Goal: Task Accomplishment & Management: Complete application form

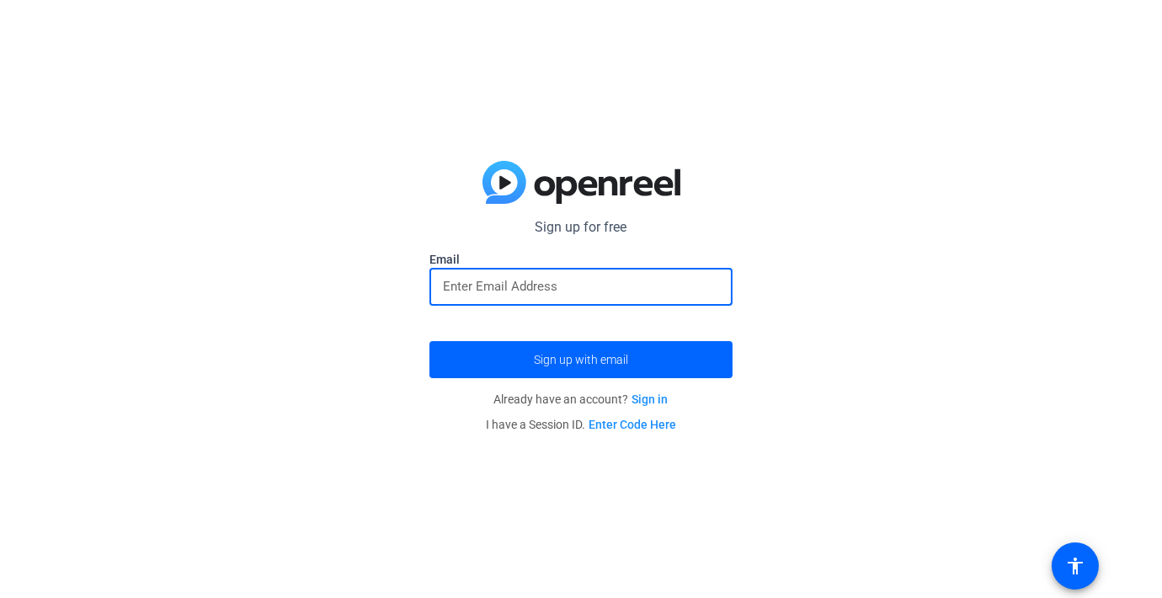
click at [609, 286] on input "email" at bounding box center [581, 286] width 276 height 20
click at [834, 249] on div "Sign up for free Email Sign up with email Already have an account? Sign in I ha…" at bounding box center [581, 299] width 1162 height 598
click at [687, 290] on input "email" at bounding box center [581, 286] width 276 height 20
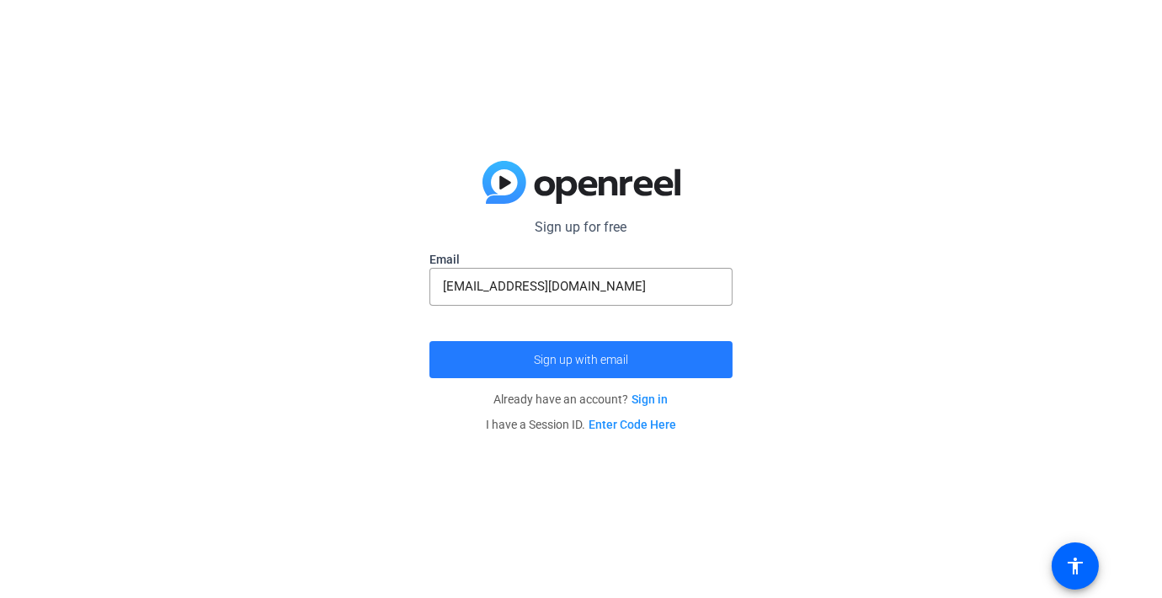
click at [593, 359] on span "Sign up with email" at bounding box center [581, 359] width 94 height 0
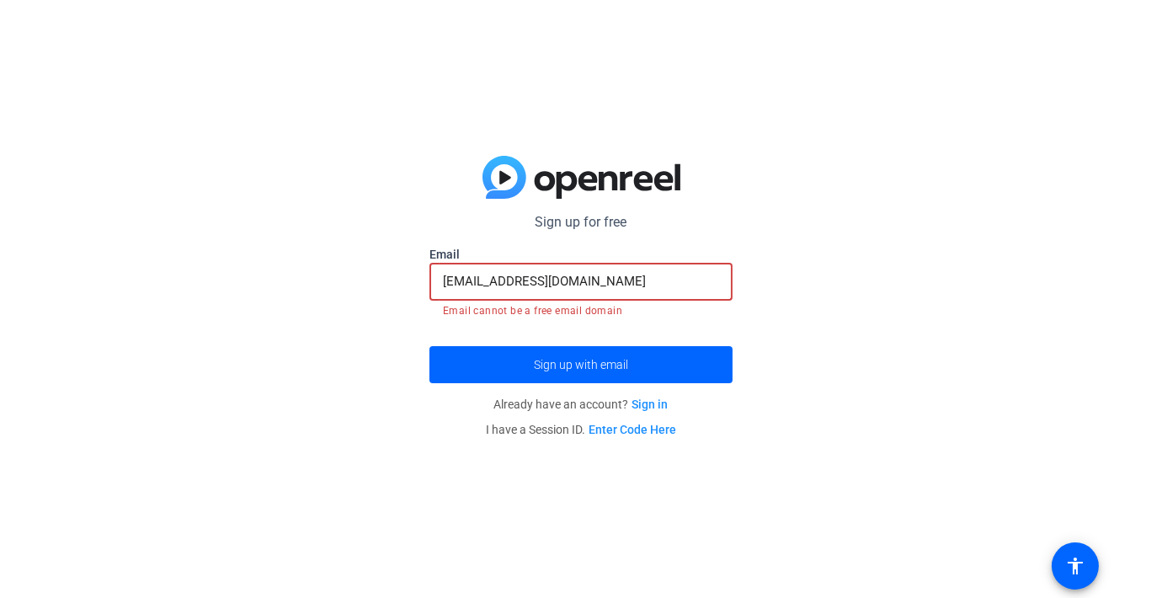
drag, startPoint x: 623, startPoint y: 282, endPoint x: 406, endPoint y: 270, distance: 217.5
click at [406, 270] on div "Sign up for free [EMAIL_ADDRESS][DOMAIN_NAME] Email [EMAIL_ADDRESS][DOMAIN_NAME…" at bounding box center [581, 299] width 1162 height 598
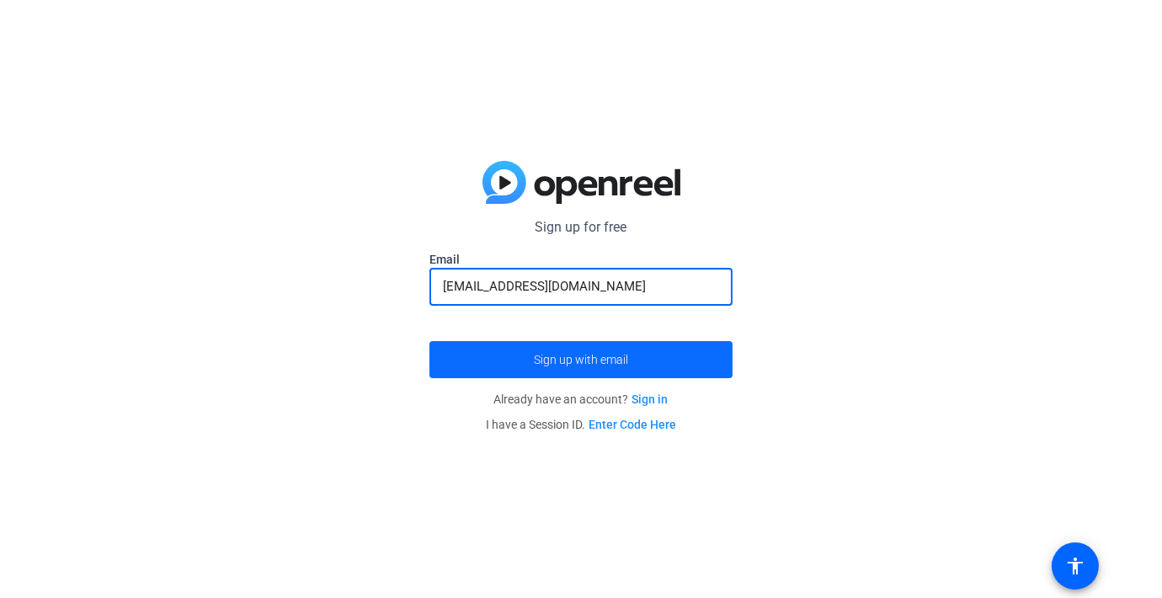
type input "[EMAIL_ADDRESS][DOMAIN_NAME]"
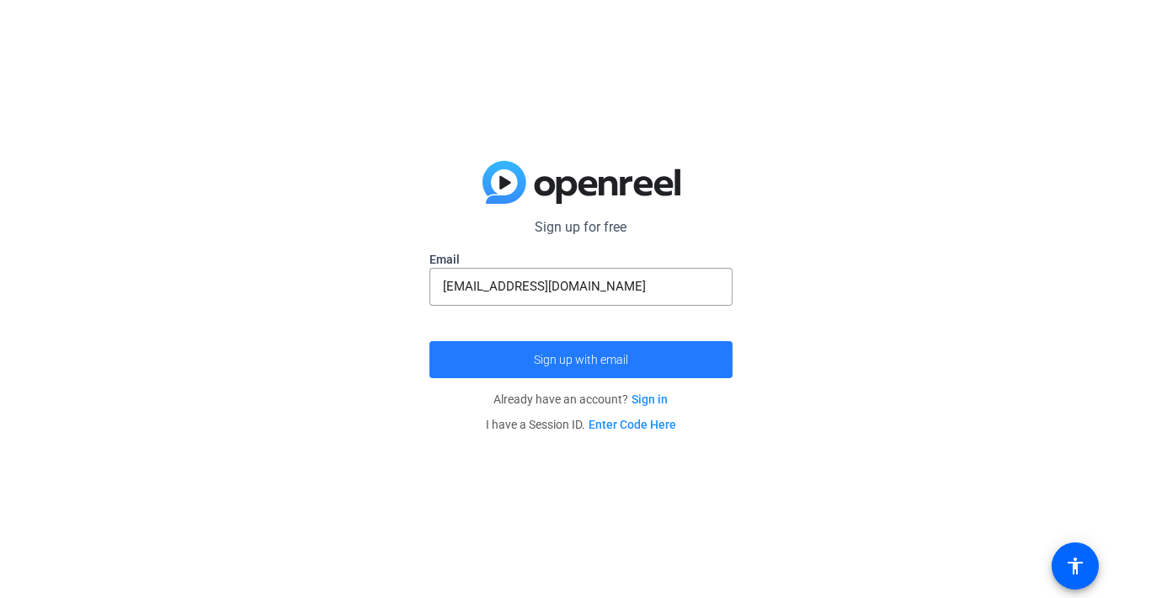
click at [494, 354] on span "submit" at bounding box center [580, 359] width 303 height 40
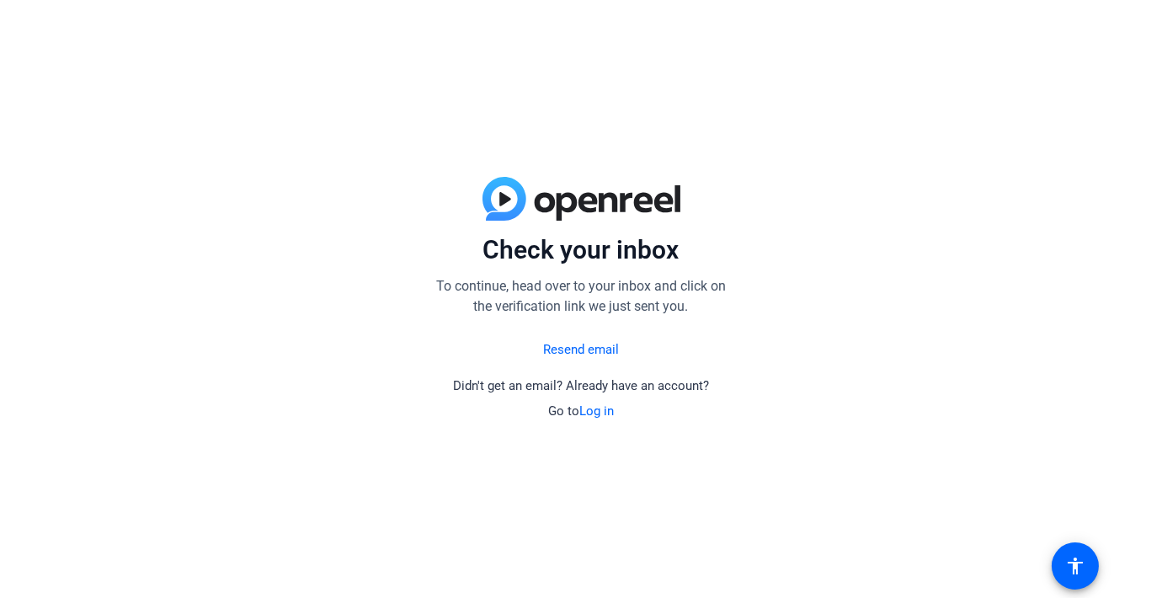
click at [600, 402] on p "Go to Log in" at bounding box center [581, 411] width 66 height 19
click at [599, 412] on link "Log in" at bounding box center [596, 410] width 35 height 15
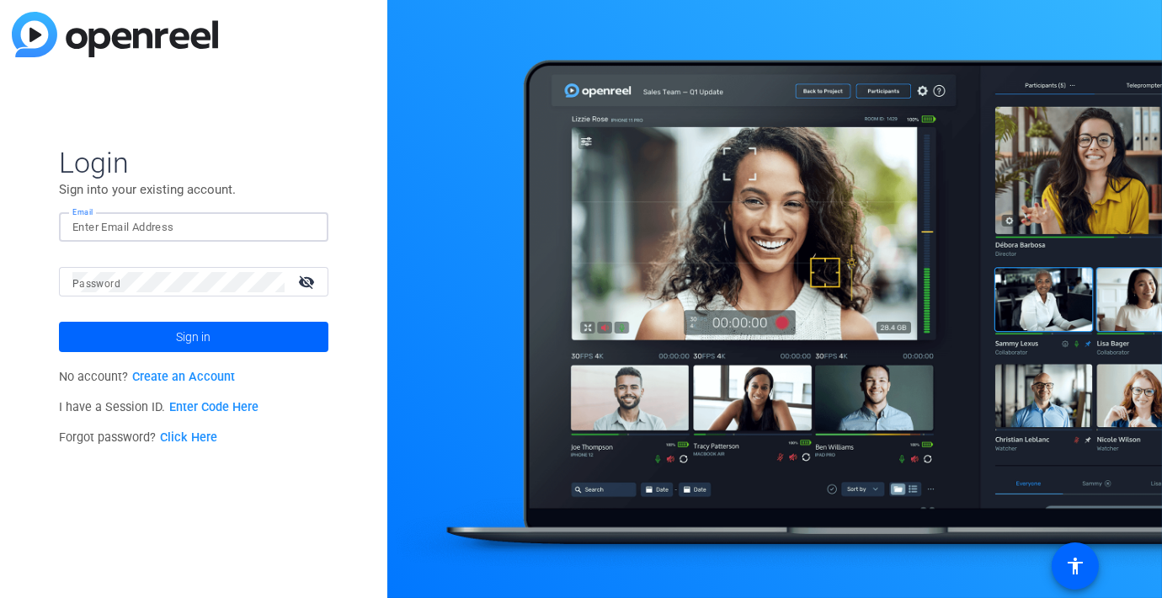
click at [227, 231] on input "Email" at bounding box center [193, 227] width 242 height 20
type input "[EMAIL_ADDRESS][DOMAIN_NAME]"
click at [174, 292] on div at bounding box center [178, 281] width 212 height 29
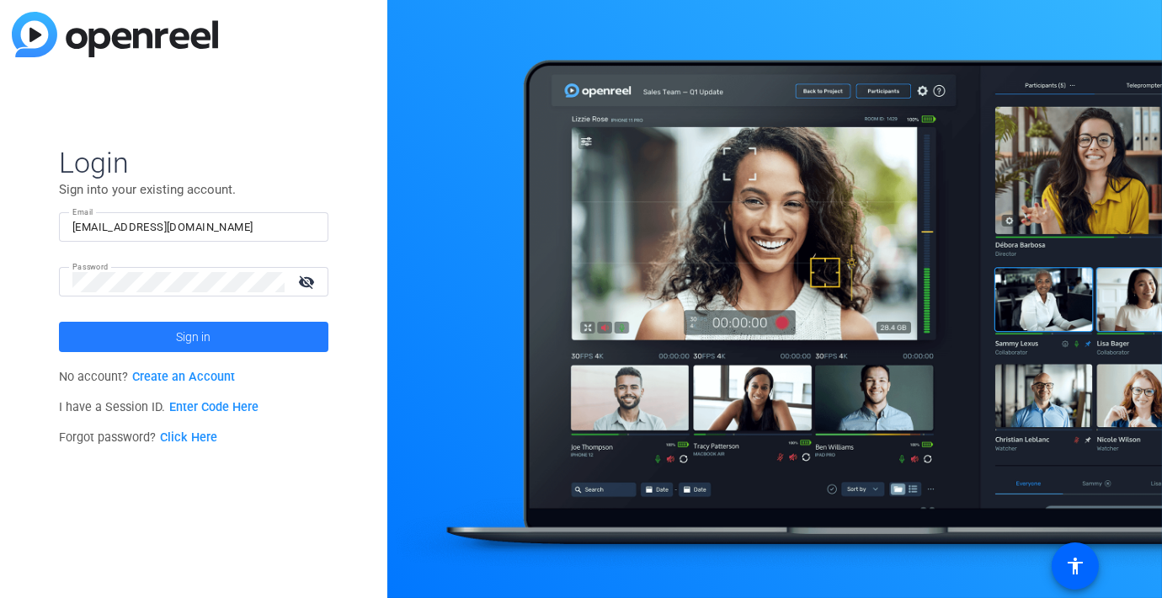
click at [174, 336] on button "Sign in" at bounding box center [193, 337] width 269 height 30
click at [319, 281] on mat-icon "visibility_off" at bounding box center [308, 281] width 40 height 24
click at [319, 281] on mat-icon "visibility" at bounding box center [308, 281] width 40 height 24
click at [30, 284] on div "Login Sign into your existing account. Email [EMAIL_ADDRESS][DOMAIN_NAME] Passw…" at bounding box center [193, 299] width 387 height 598
click at [168, 333] on span at bounding box center [193, 337] width 269 height 40
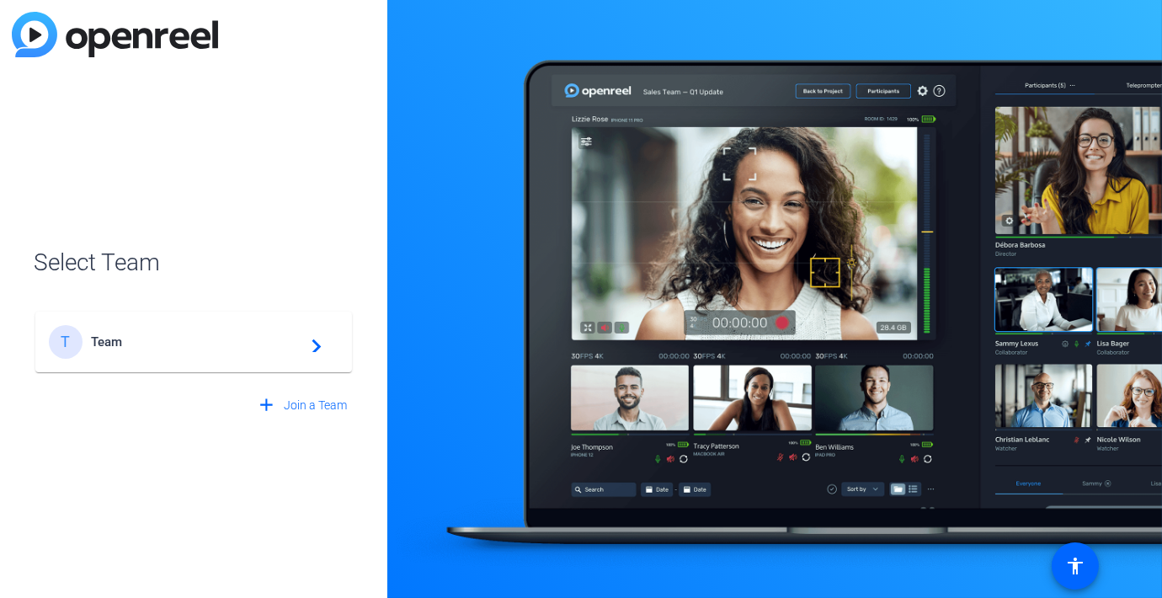
click at [317, 340] on mat-icon "navigate_next" at bounding box center [311, 342] width 20 height 20
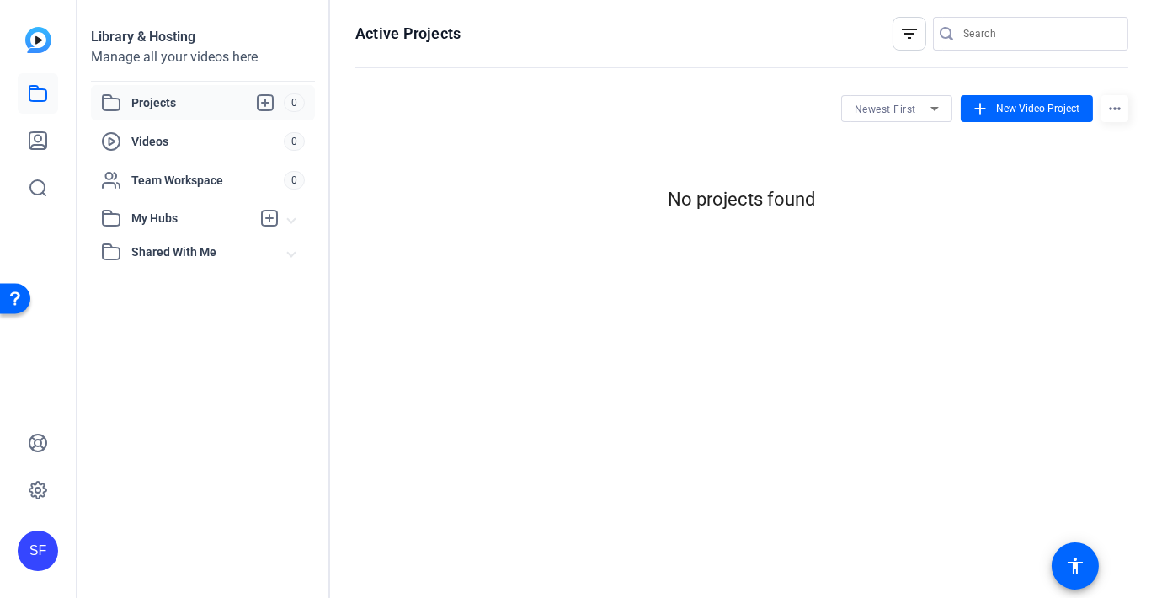
click at [301, 220] on mat-expansion-panel-header "My Hubs" at bounding box center [203, 218] width 224 height 34
click at [1127, 100] on mat-icon "more_horiz" at bounding box center [1114, 108] width 27 height 27
click at [1075, 253] on div at bounding box center [581, 299] width 1162 height 598
click at [985, 110] on mat-icon "add" at bounding box center [980, 108] width 19 height 19
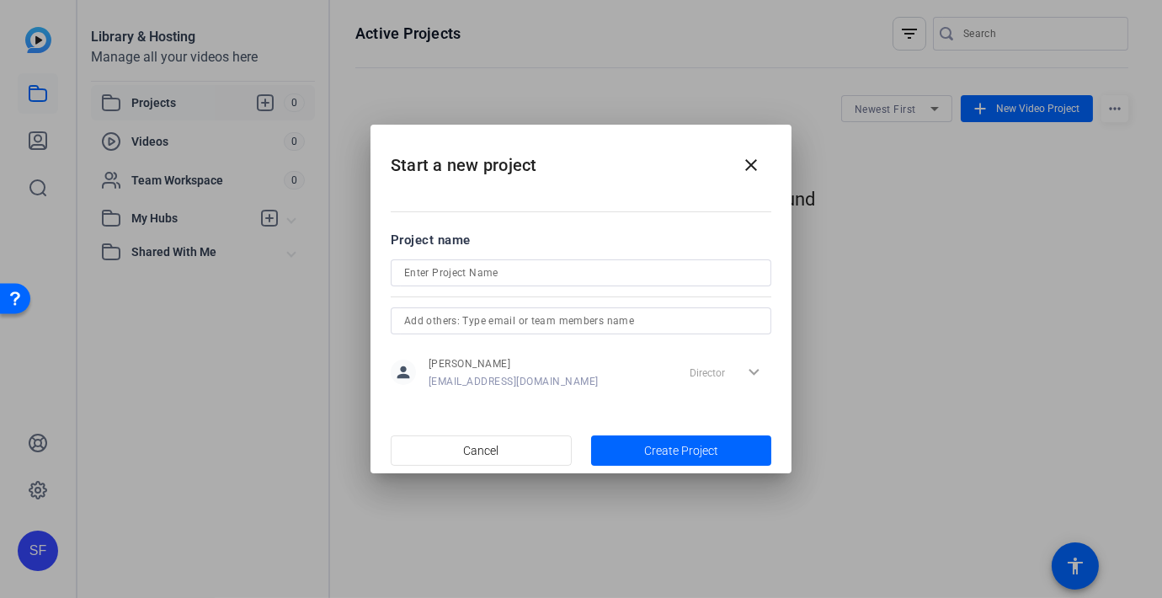
click at [832, 217] on div at bounding box center [581, 299] width 1162 height 598
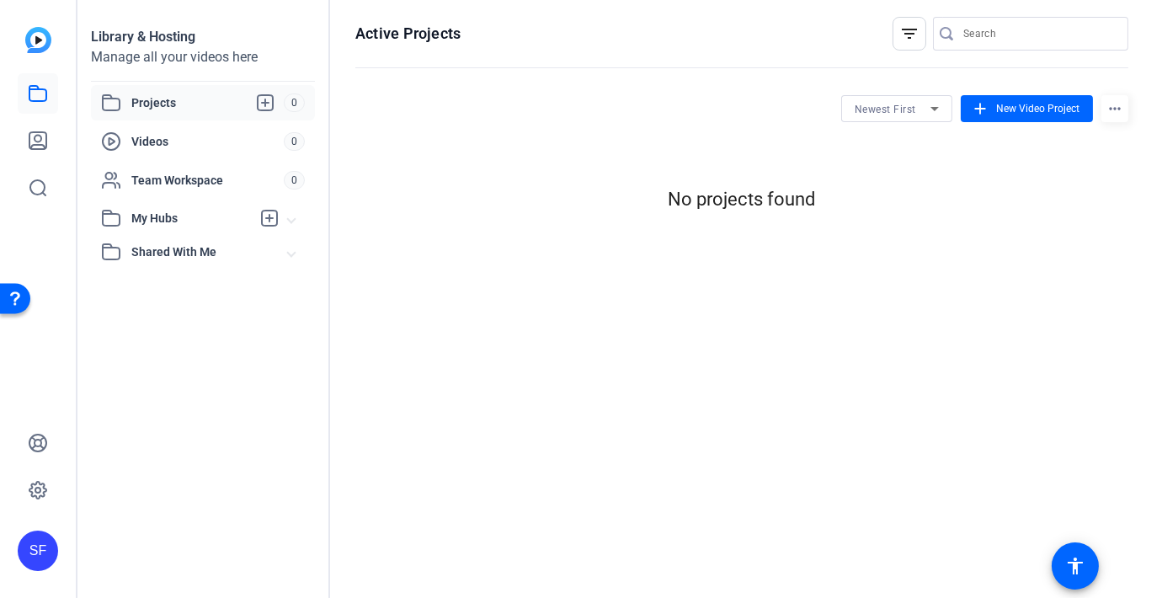
click at [736, 193] on div "No projects found" at bounding box center [741, 199] width 773 height 28
click at [893, 41] on div "filter_list" at bounding box center [909, 34] width 34 height 34
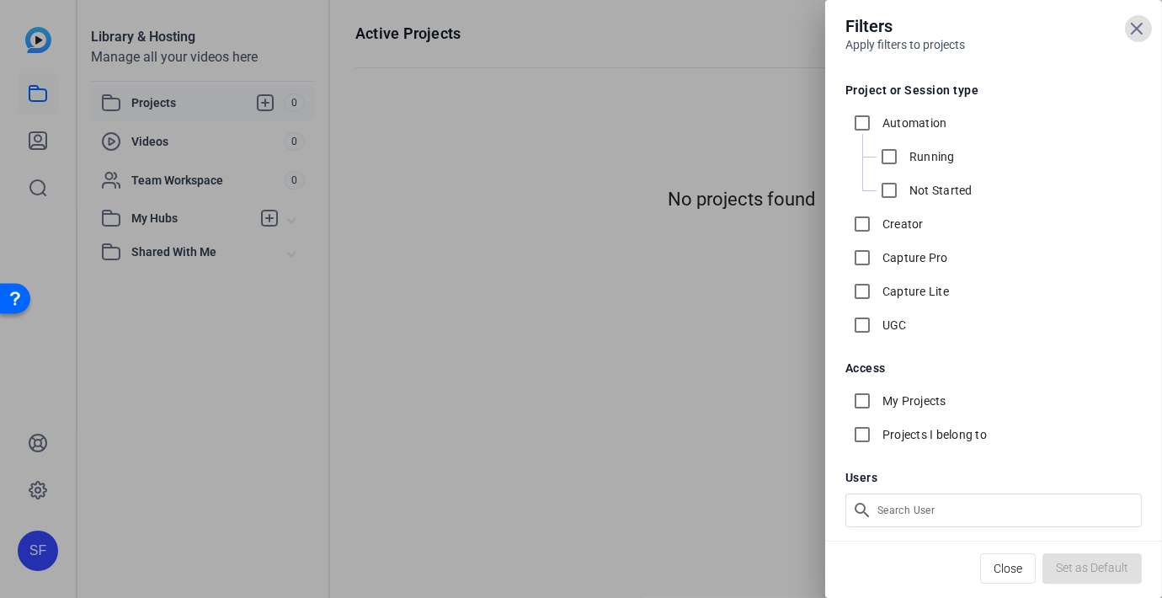
click at [693, 113] on div at bounding box center [581, 299] width 1162 height 598
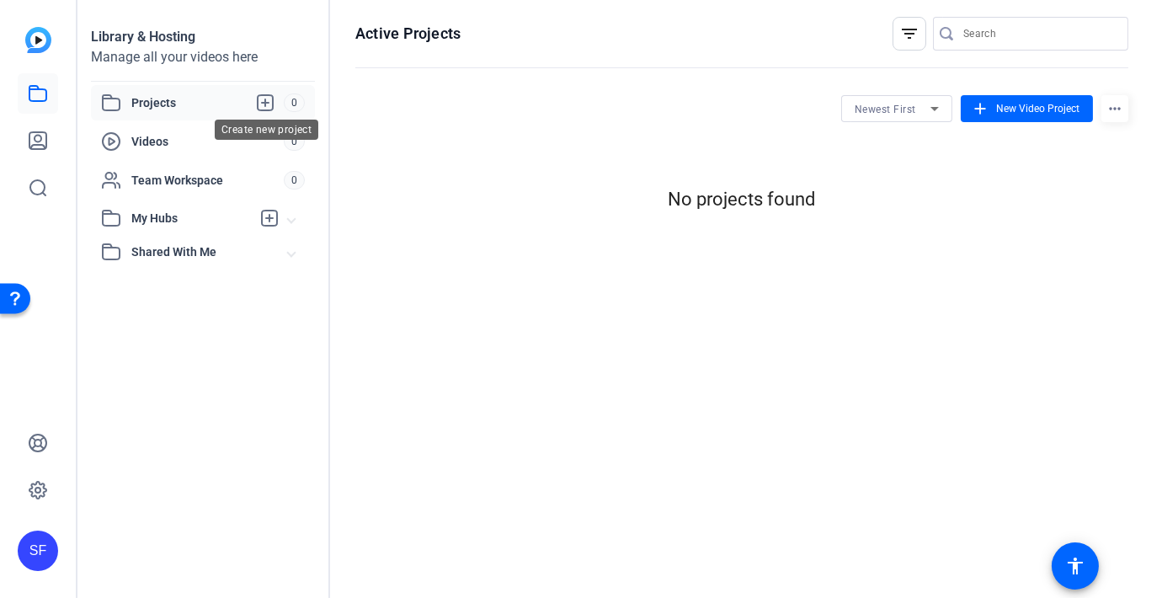
click at [268, 102] on icon at bounding box center [265, 102] width 15 height 15
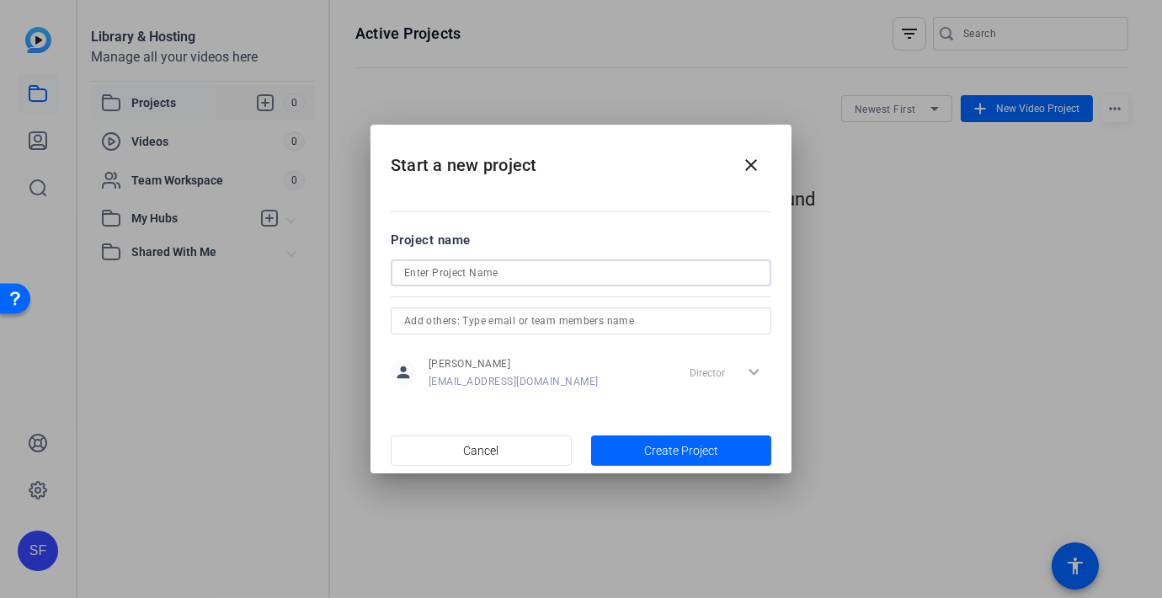
click at [618, 269] on input at bounding box center [581, 273] width 354 height 20
click at [591, 309] on form "Project name person [PERSON_NAME] [EMAIL_ADDRESS][DOMAIN_NAME] Director expand_…" at bounding box center [581, 312] width 380 height 162
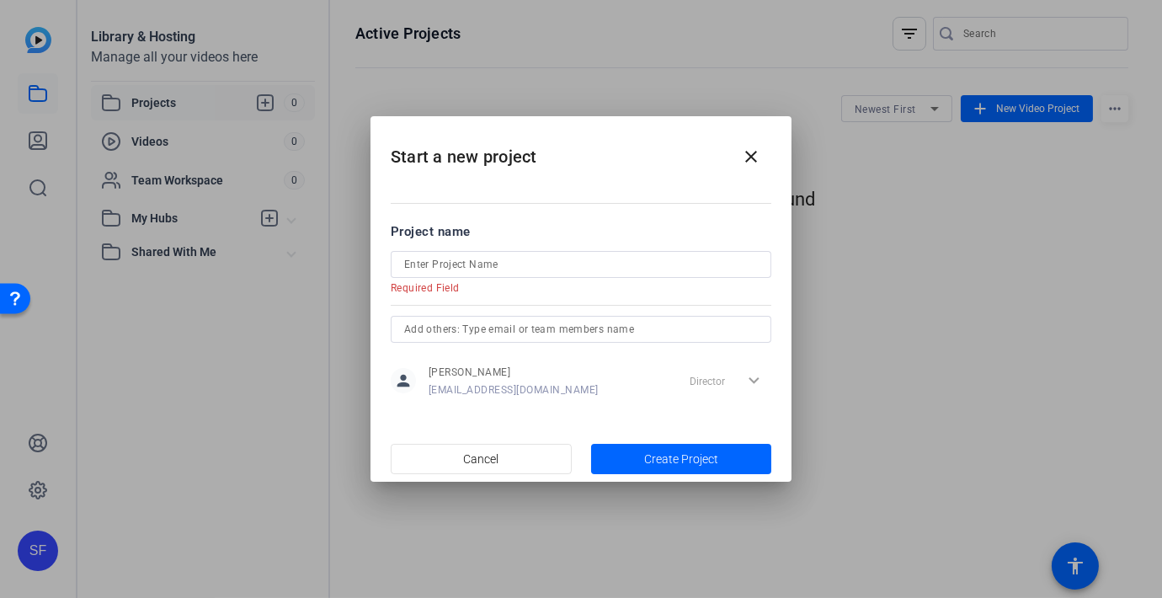
click at [588, 327] on input "text" at bounding box center [581, 329] width 354 height 20
click at [585, 337] on input "text" at bounding box center [581, 329] width 354 height 20
click at [588, 321] on input "text" at bounding box center [581, 329] width 354 height 20
click at [542, 259] on input at bounding box center [581, 264] width 354 height 20
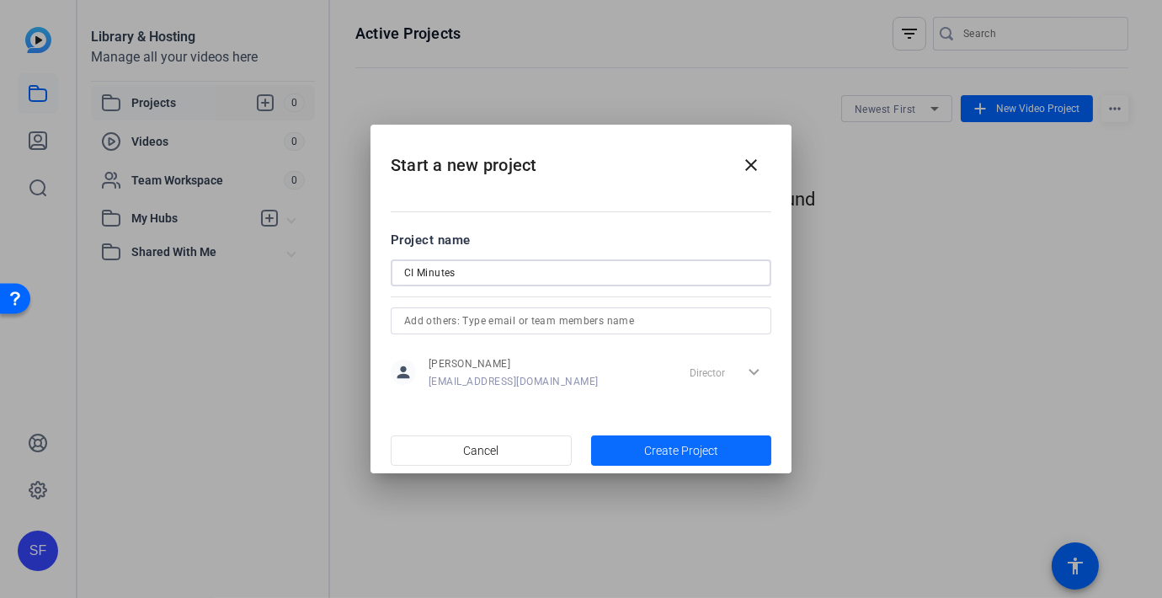
type input "CI Minutes"
click at [622, 450] on span "button" at bounding box center [681, 450] width 181 height 40
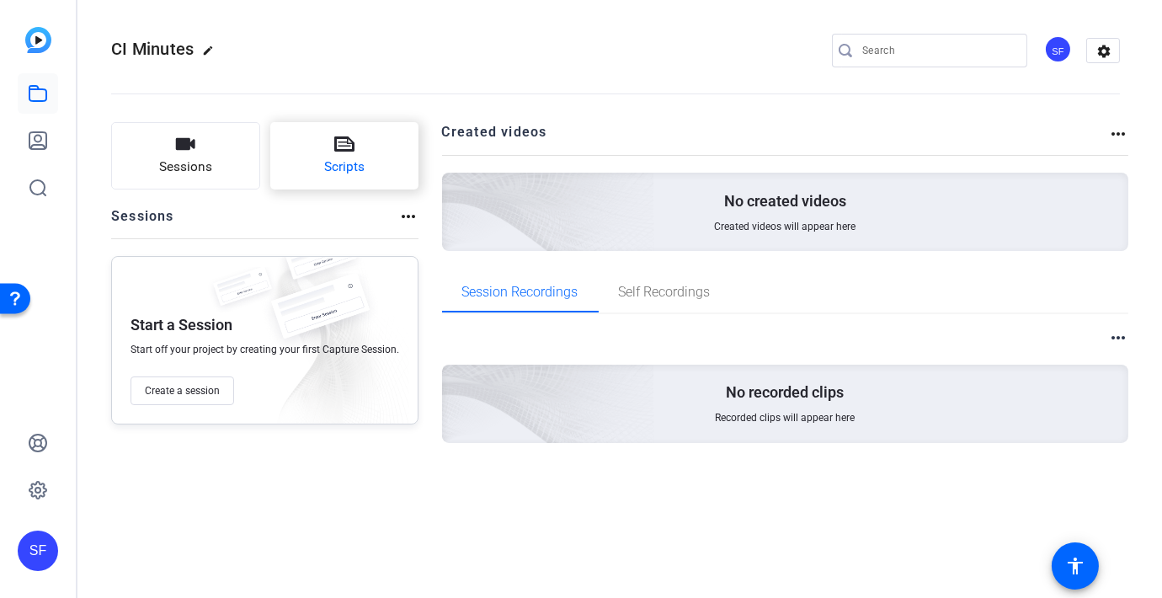
click at [370, 150] on button "Scripts" at bounding box center [344, 155] width 149 height 67
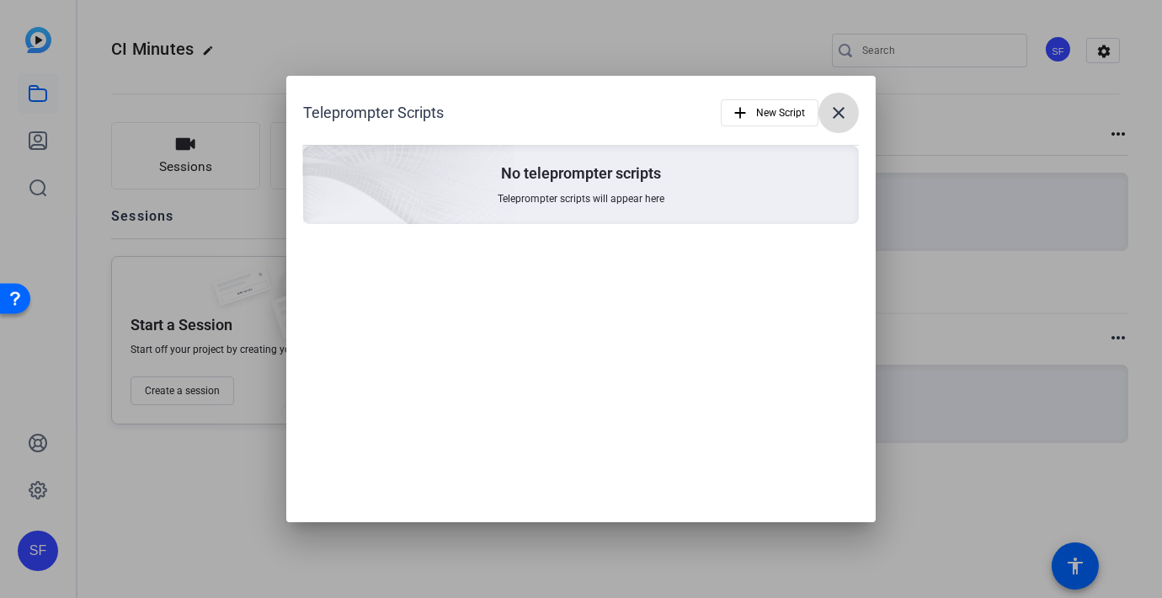
click at [837, 109] on mat-icon "close" at bounding box center [838, 113] width 20 height 20
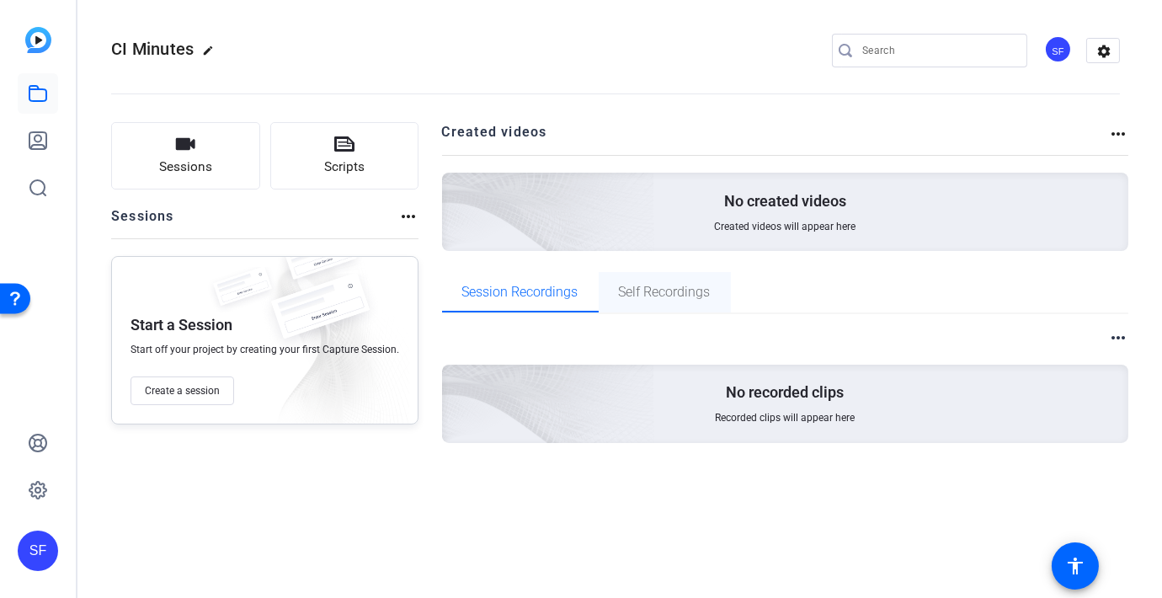
click at [657, 285] on span "Self Recordings" at bounding box center [665, 291] width 92 height 13
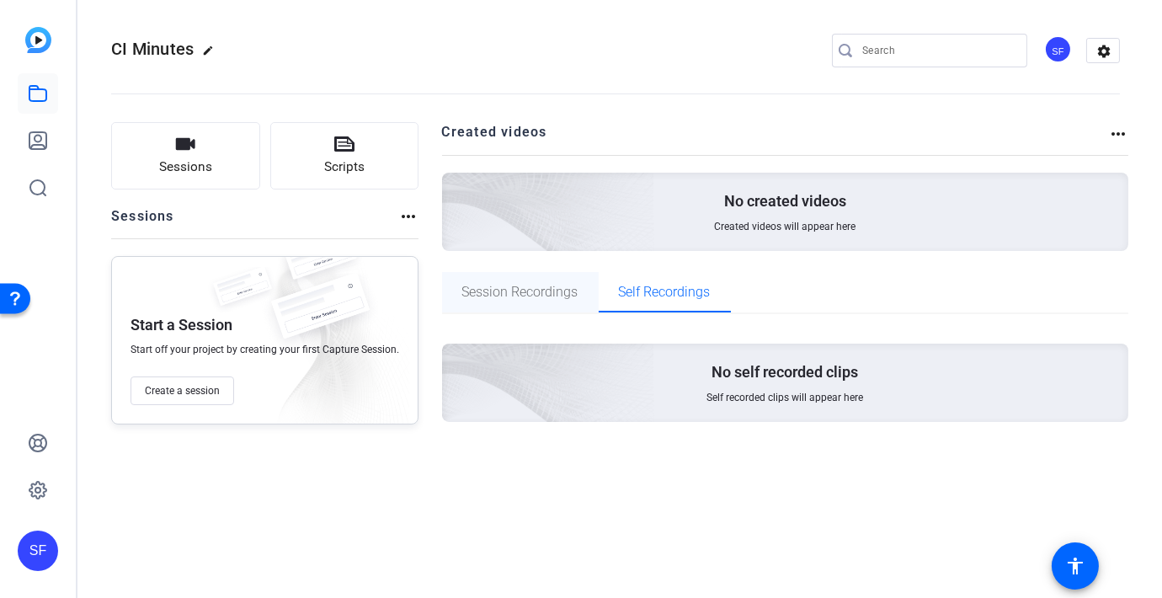
click at [525, 298] on span "Session Recordings" at bounding box center [520, 291] width 116 height 13
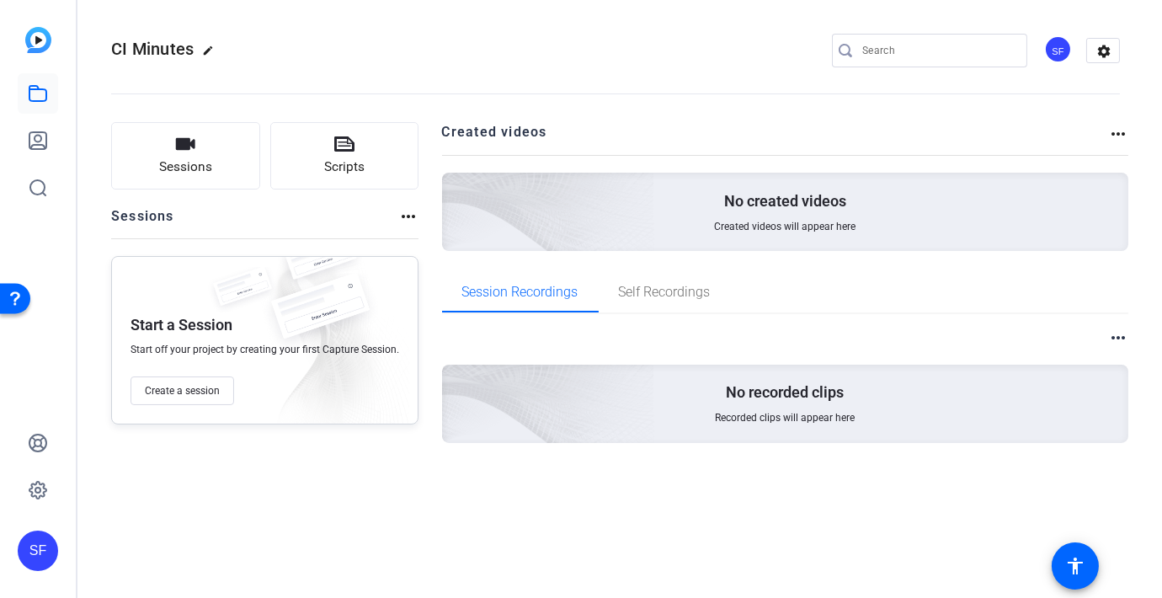
click at [715, 214] on div "No created videos Created videos will appear here" at bounding box center [785, 212] width 687 height 78
click at [749, 205] on p "No created videos" at bounding box center [785, 201] width 122 height 20
click at [757, 232] on div "No created videos Created videos will appear here" at bounding box center [785, 212] width 687 height 78
click at [509, 397] on img at bounding box center [454, 380] width 402 height 365
click at [782, 407] on div "No recorded clips Recorded clips will appear here" at bounding box center [785, 404] width 687 height 78
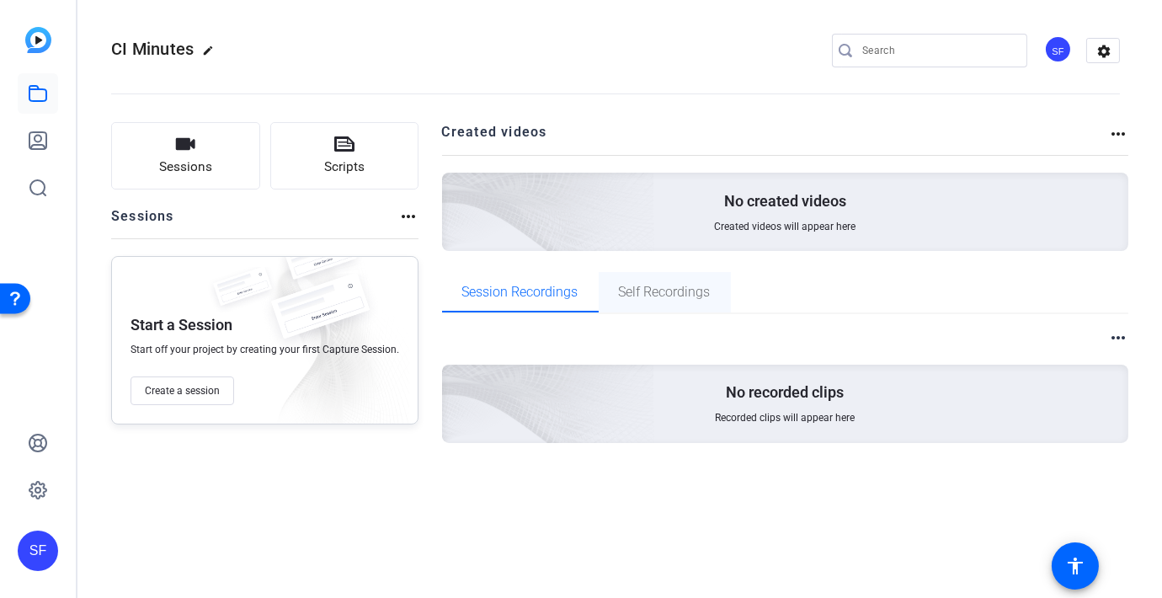
click at [650, 286] on span "Self Recordings" at bounding box center [665, 291] width 92 height 13
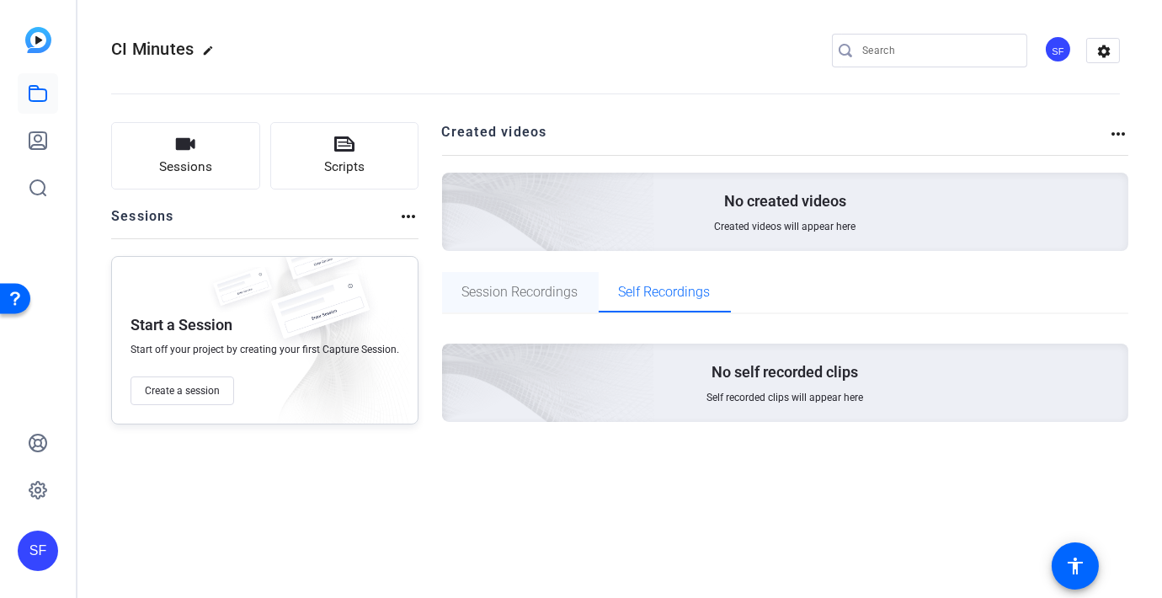
click at [551, 290] on span "Session Recordings" at bounding box center [520, 291] width 116 height 13
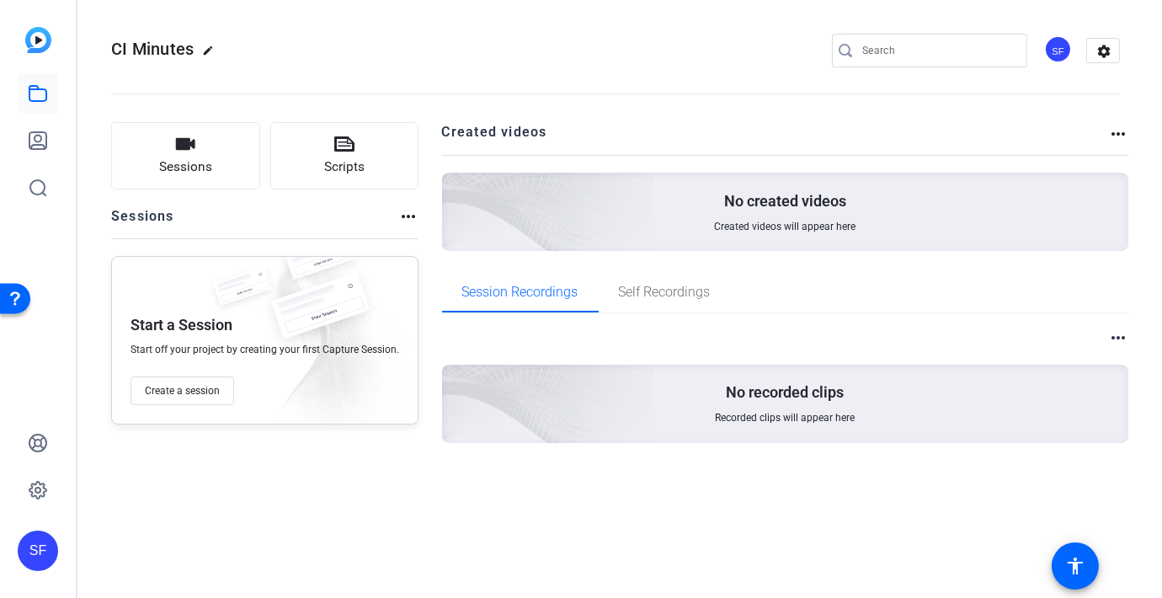
click at [1114, 332] on mat-icon "more_horiz" at bounding box center [1118, 337] width 20 height 20
click at [928, 334] on div at bounding box center [581, 299] width 1162 height 598
click at [201, 183] on button "Sessions" at bounding box center [185, 155] width 149 height 67
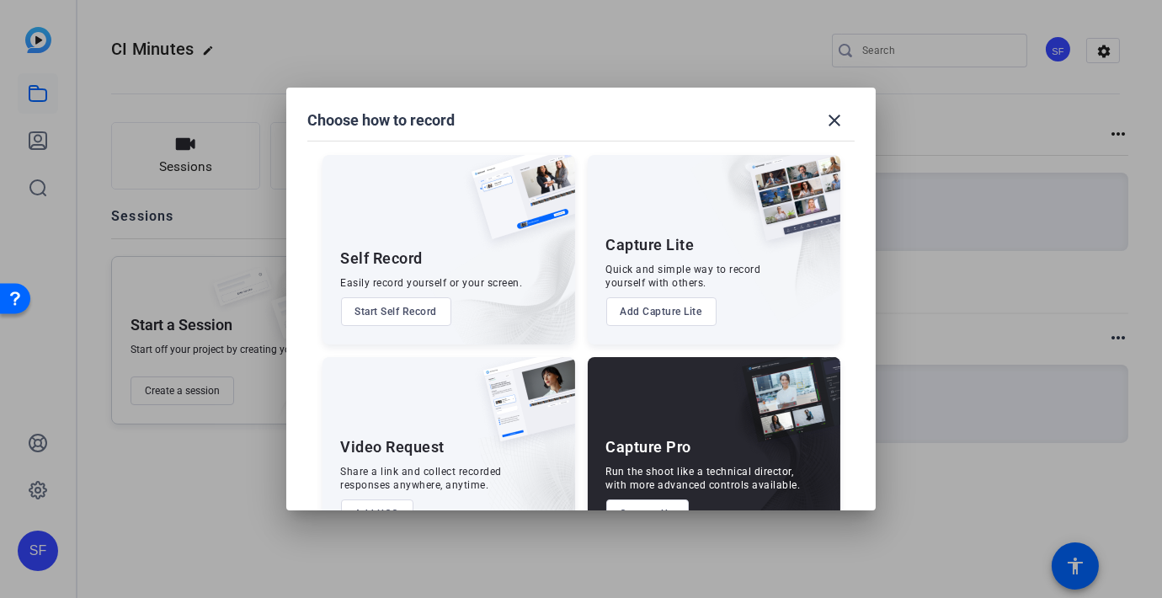
drag, startPoint x: 880, startPoint y: 216, endPoint x: 884, endPoint y: 258, distance: 42.3
click at [886, 263] on div at bounding box center [581, 299] width 1162 height 598
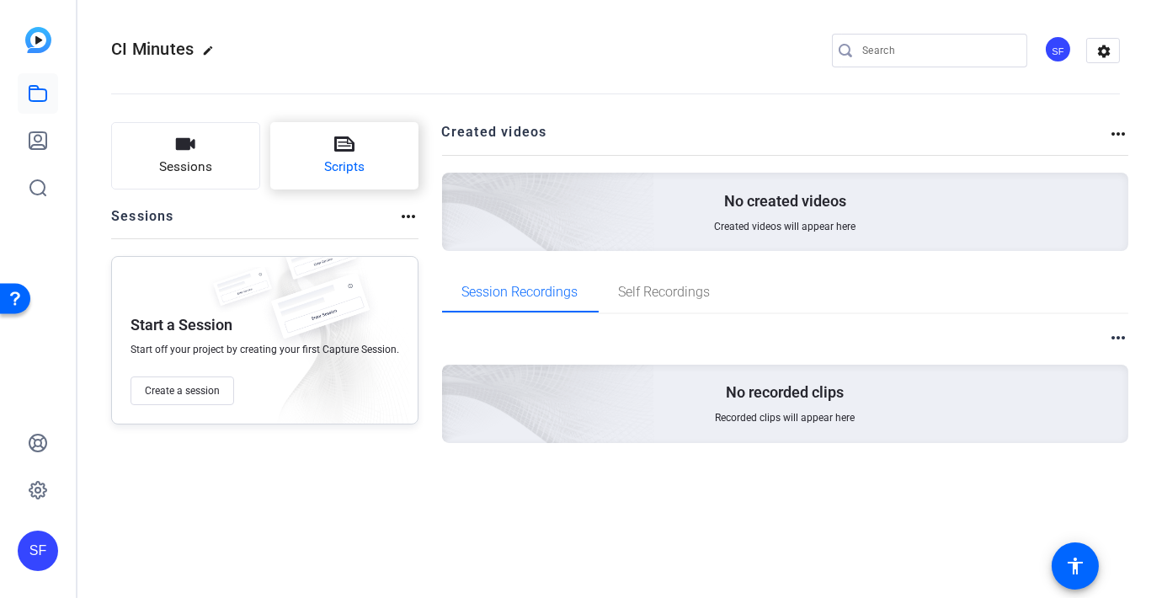
click at [344, 161] on span "Scripts" at bounding box center [344, 166] width 40 height 19
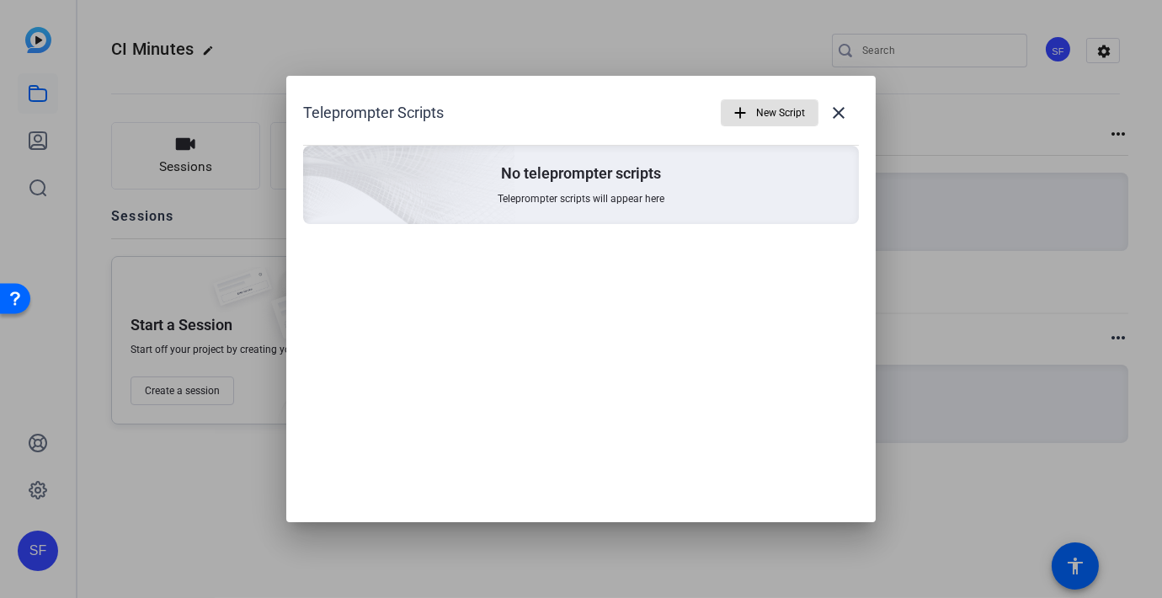
drag, startPoint x: 767, startPoint y: 53, endPoint x: 566, endPoint y: 72, distance: 202.0
click at [766, 53] on div at bounding box center [581, 299] width 1162 height 598
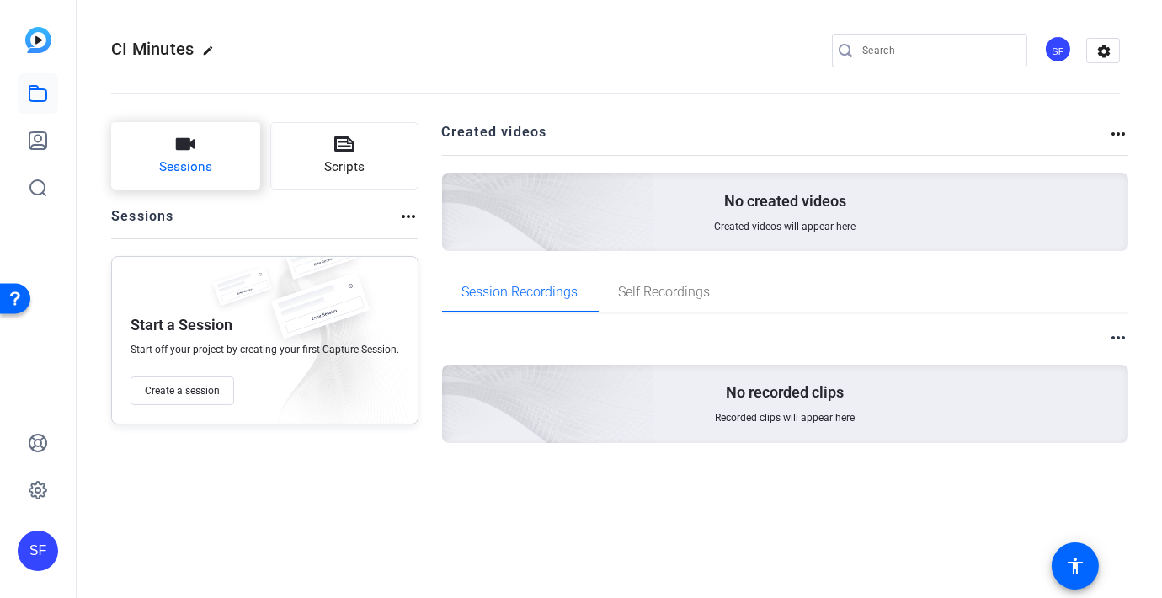
click at [132, 167] on button "Sessions" at bounding box center [185, 155] width 149 height 67
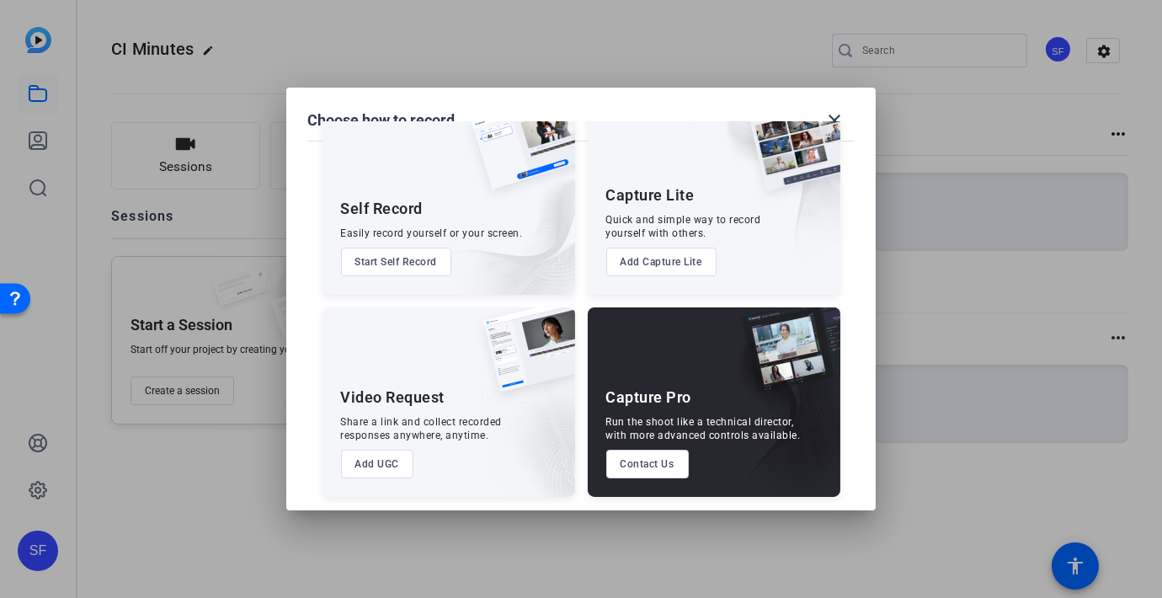
scroll to position [53, 0]
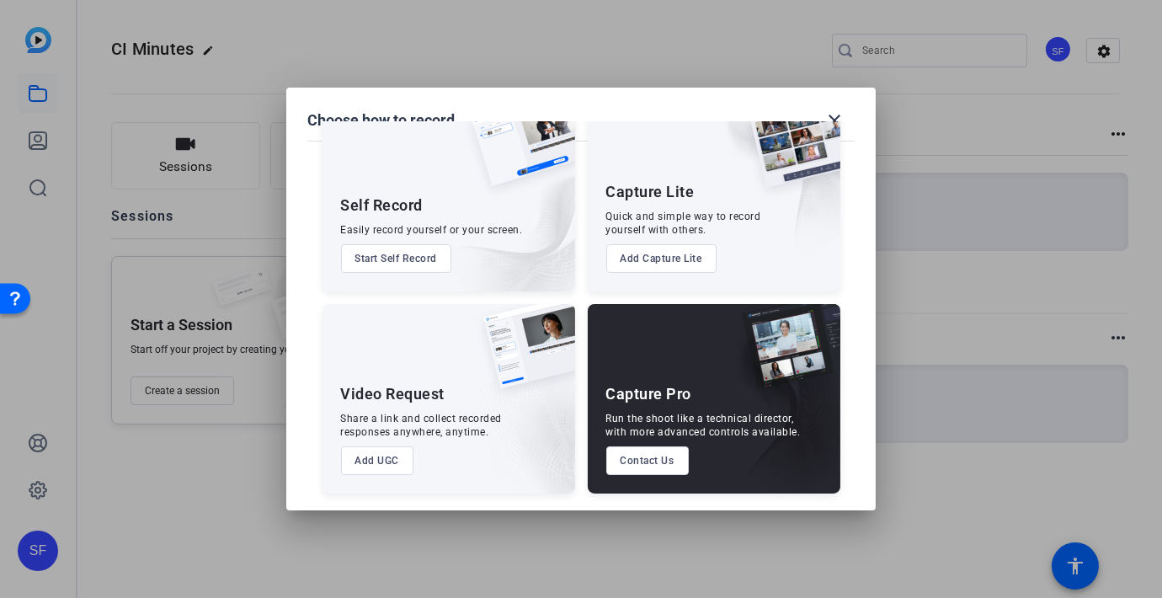
click at [384, 455] on button "Add UGC" at bounding box center [377, 460] width 73 height 29
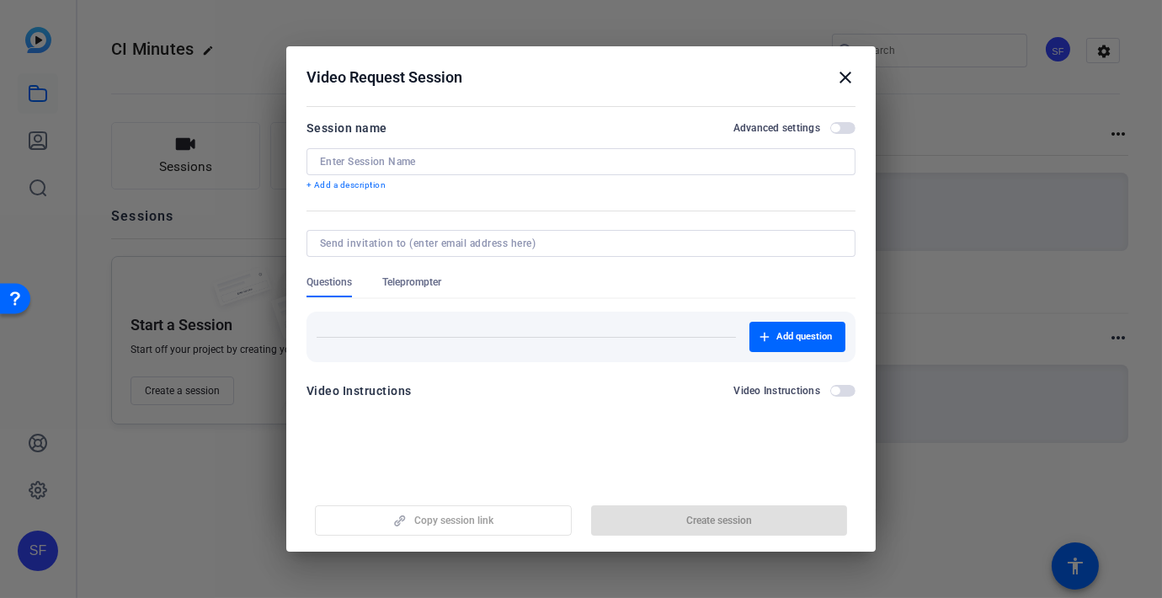
click at [843, 69] on mat-icon "close" at bounding box center [845, 77] width 20 height 20
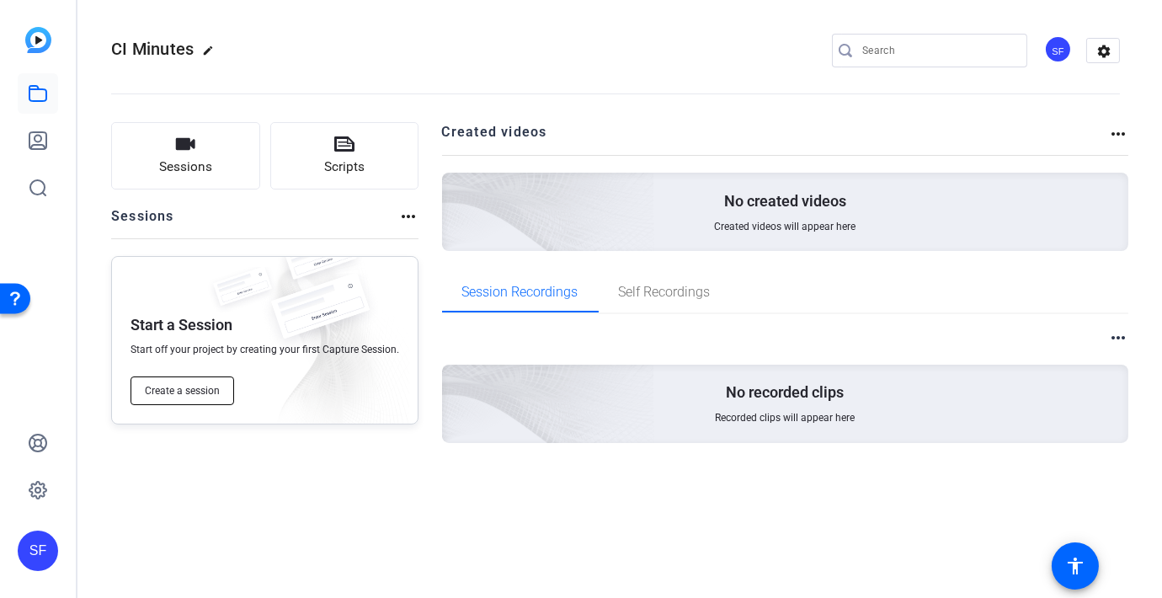
click at [179, 400] on button "Create a session" at bounding box center [182, 390] width 104 height 29
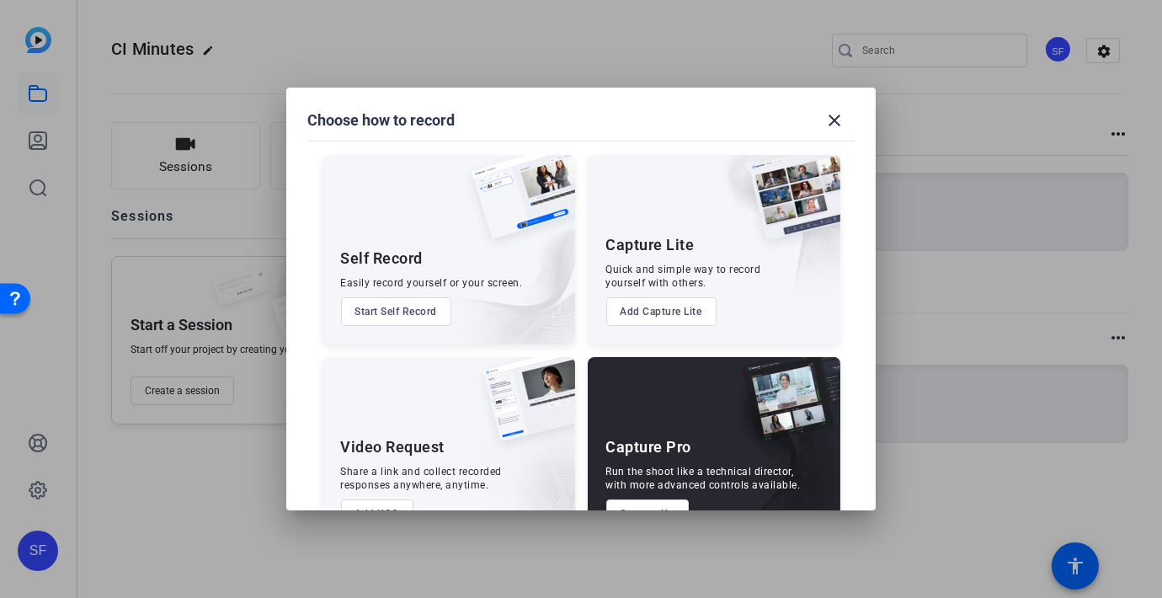
click at [408, 301] on button "Start Self Record" at bounding box center [396, 311] width 111 height 29
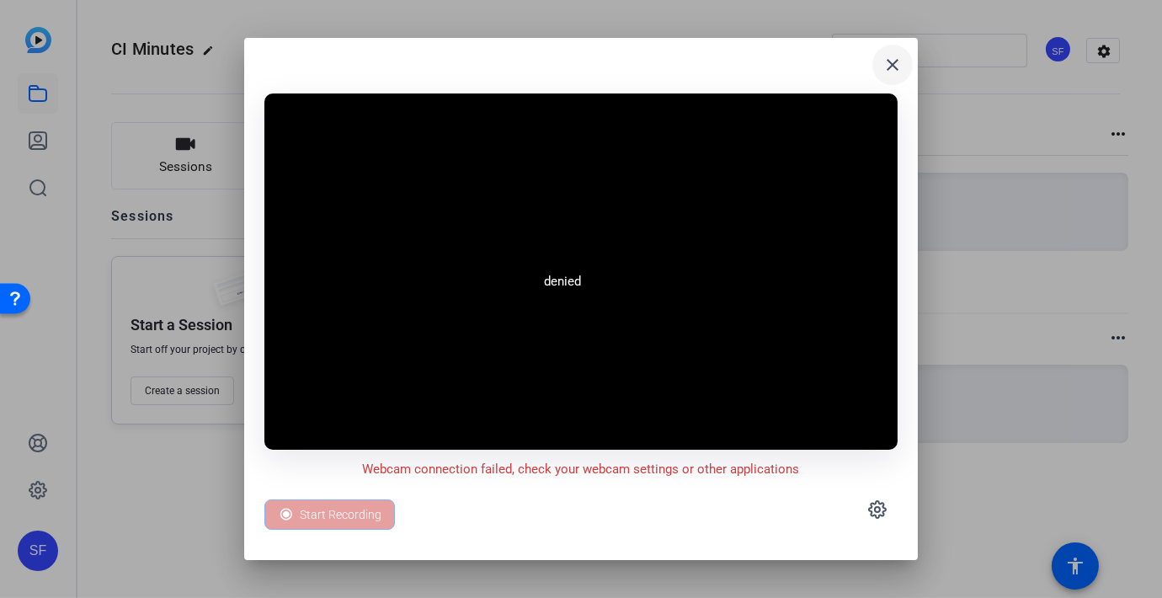
click at [884, 65] on mat-icon "close" at bounding box center [892, 65] width 20 height 20
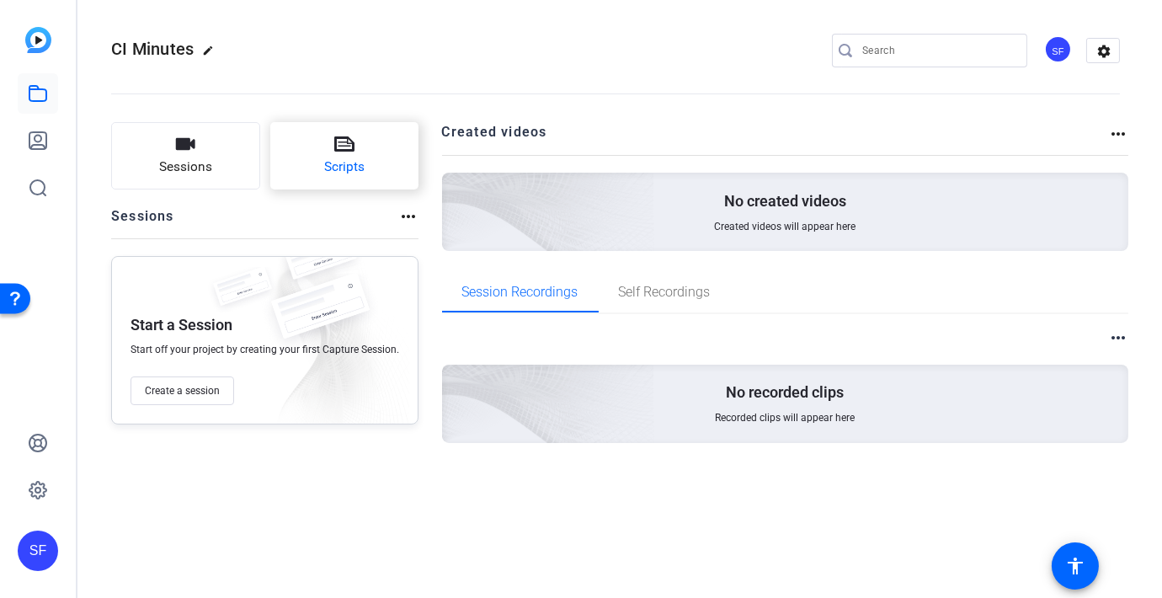
click at [360, 175] on span "Scripts" at bounding box center [344, 166] width 40 height 19
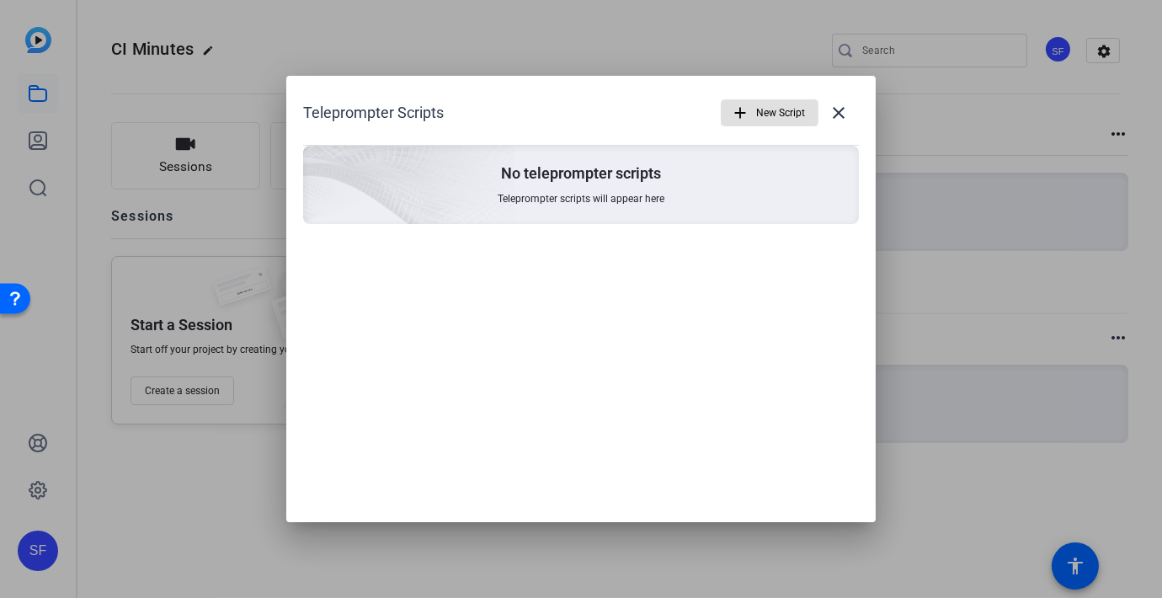
click at [784, 119] on span "New Script" at bounding box center [780, 113] width 49 height 32
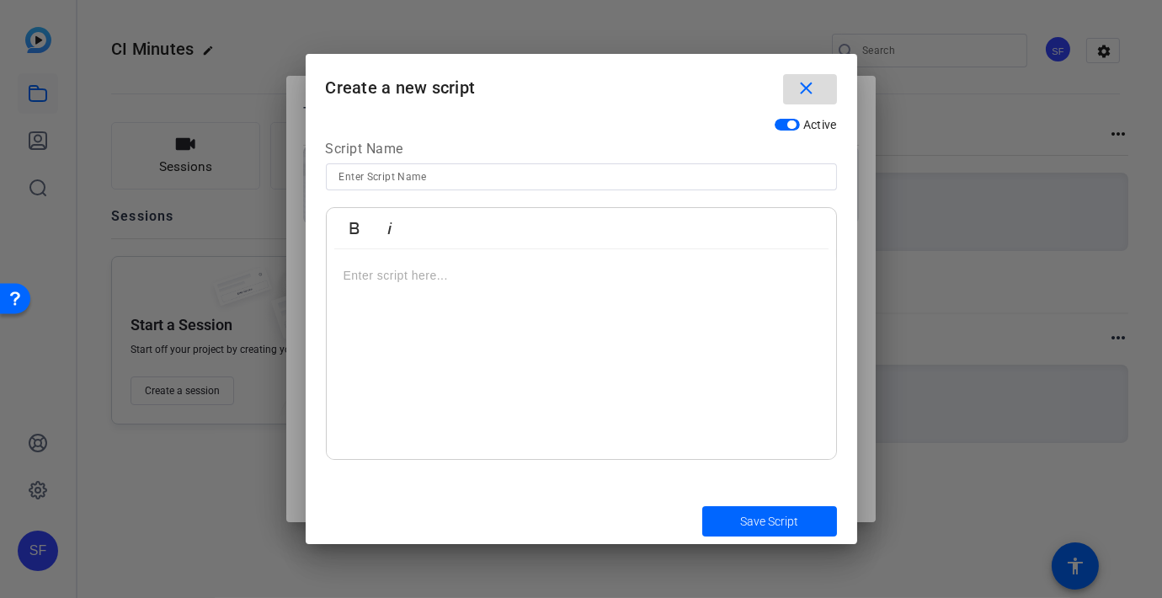
click at [836, 72] on span "button" at bounding box center [810, 89] width 54 height 40
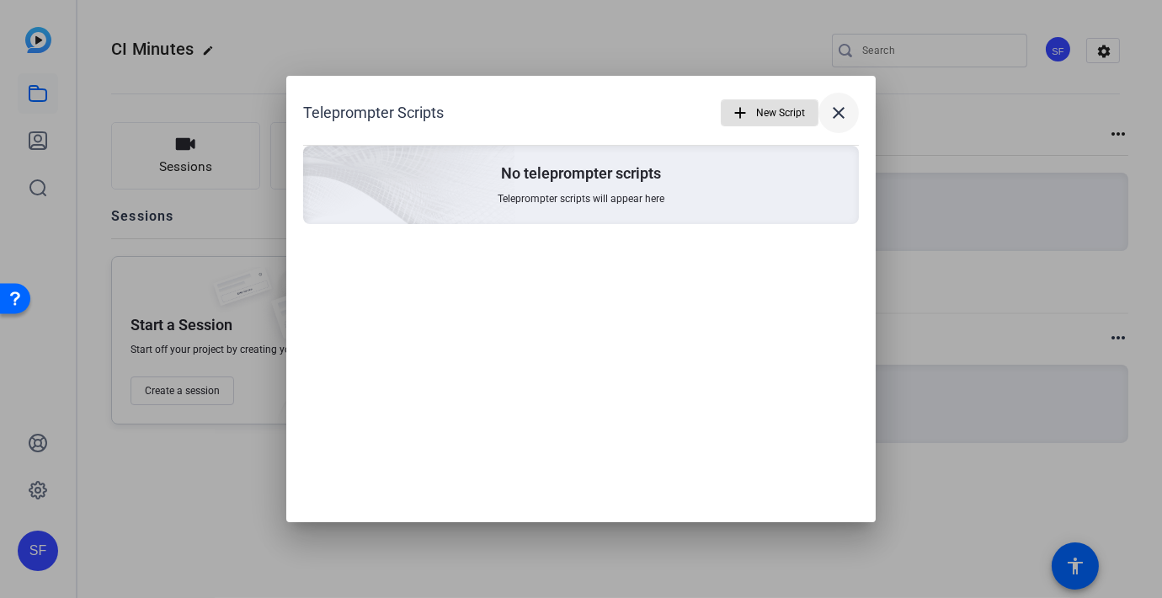
click at [840, 106] on mat-icon "close" at bounding box center [838, 113] width 20 height 20
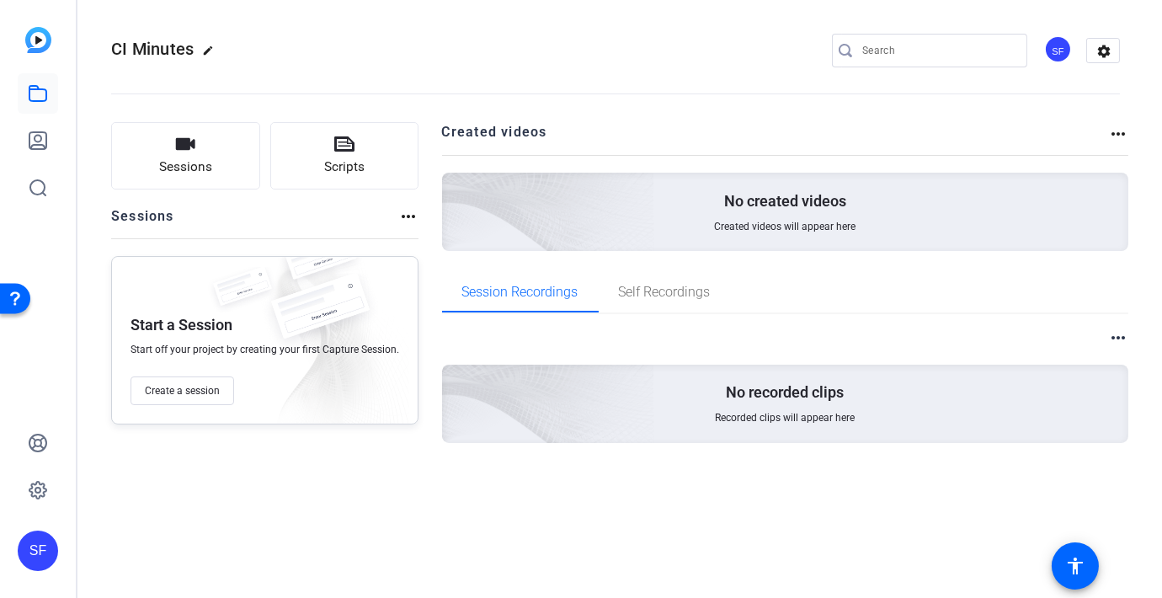
click at [339, 325] on img at bounding box center [320, 315] width 126 height 83
click at [162, 167] on span "Sessions" at bounding box center [185, 166] width 53 height 19
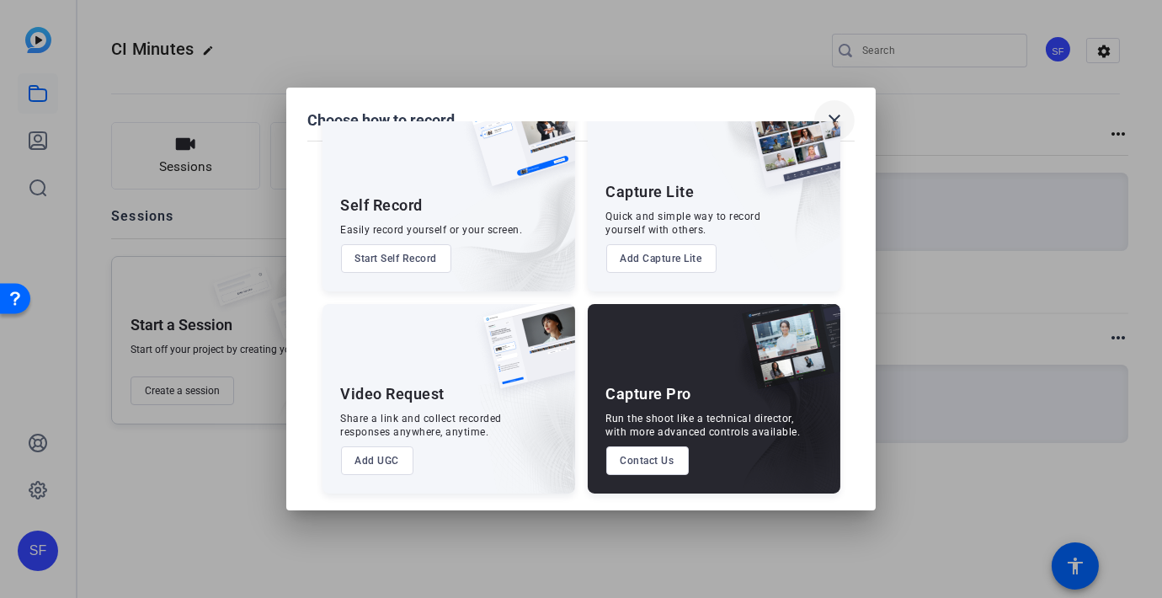
click at [832, 112] on mat-icon "close" at bounding box center [834, 120] width 20 height 20
